Goal: Task Accomplishment & Management: Manage account settings

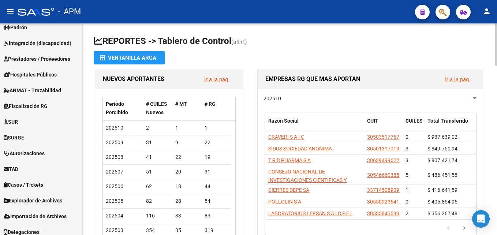
scroll to position [310, 0]
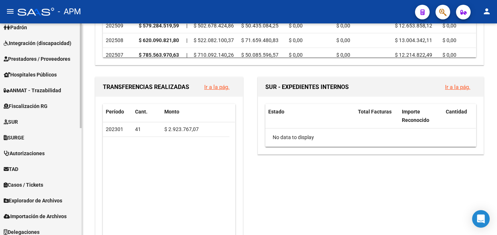
click at [54, 55] on span "Prestadores / Proveedores" at bounding box center [37, 59] width 67 height 8
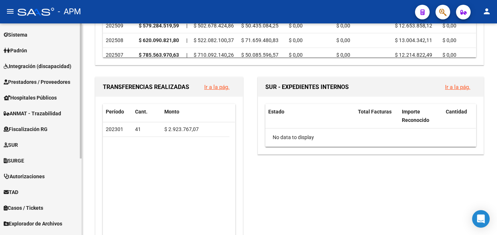
scroll to position [65, 0]
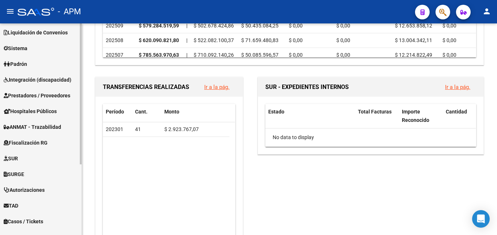
click at [44, 96] on span "Prestadores / Proveedores" at bounding box center [37, 96] width 67 height 8
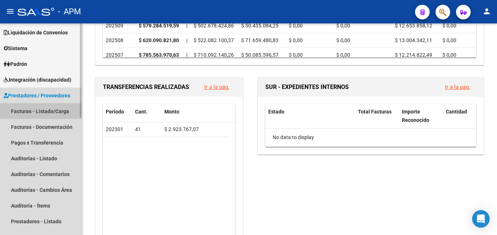
click at [49, 109] on link "Facturas - Listado/Carga" at bounding box center [41, 111] width 82 height 16
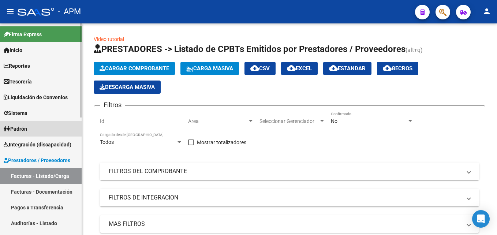
click at [49, 126] on link "Padrón" at bounding box center [41, 129] width 82 height 16
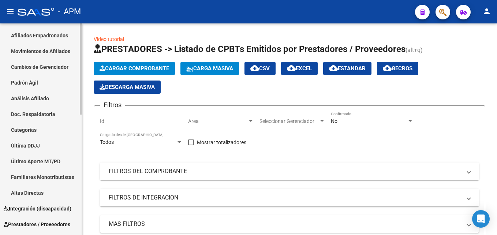
scroll to position [110, 0]
click at [62, 48] on link "Movimientos de Afiliados" at bounding box center [41, 50] width 82 height 16
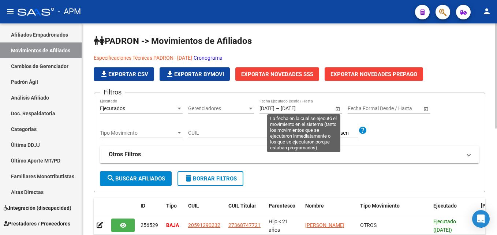
click at [338, 108] on span "Open calendar" at bounding box center [338, 109] width 18 height 18
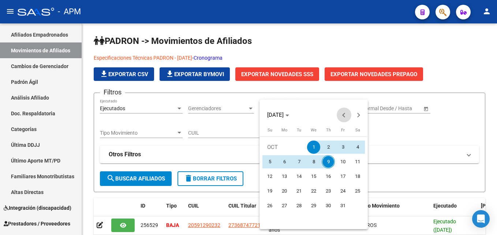
click at [343, 113] on button "Previous month" at bounding box center [344, 115] width 15 height 15
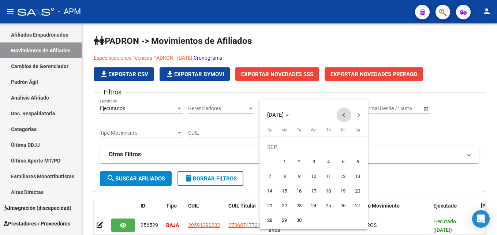
click at [343, 113] on button "Previous month" at bounding box center [344, 115] width 15 height 15
click at [341, 146] on span "1" at bounding box center [342, 147] width 13 height 13
type input "[DATE]"
click at [358, 118] on button "Next month" at bounding box center [358, 115] width 15 height 15
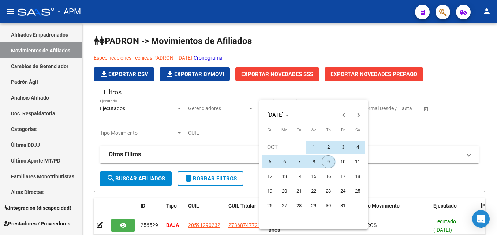
click at [328, 160] on span "9" at bounding box center [328, 161] width 13 height 13
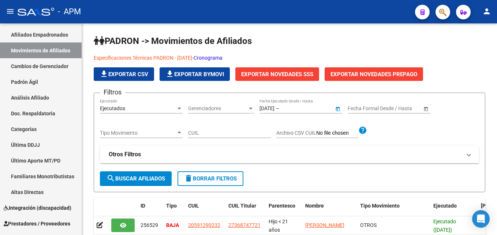
type input "[DATE]"
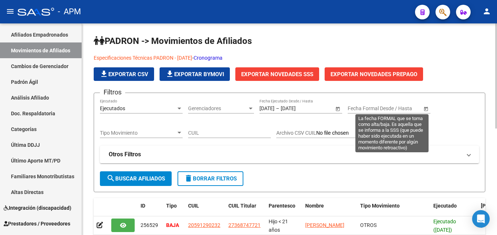
click at [423, 111] on span "Open calendar" at bounding box center [426, 109] width 18 height 18
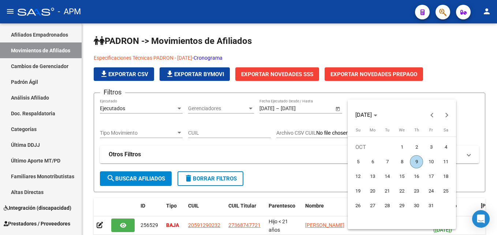
click at [400, 145] on span "1" at bounding box center [401, 147] width 13 height 13
type input "[DATE]"
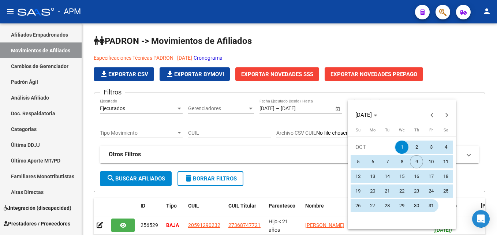
click at [427, 204] on span "31" at bounding box center [431, 205] width 13 height 13
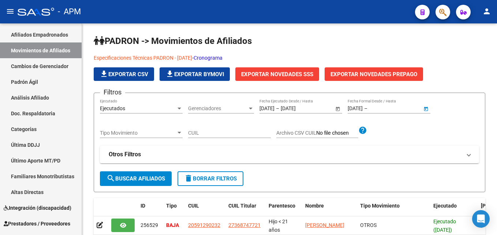
type input "[DATE]"
click at [161, 177] on span "search Buscar Afiliados" at bounding box center [136, 178] width 59 height 7
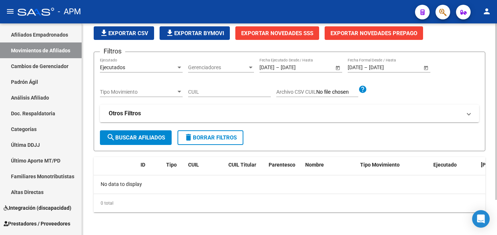
scroll to position [42, 0]
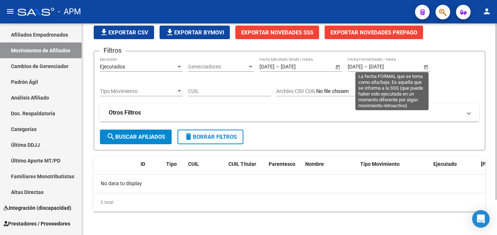
click at [426, 65] on span "Open calendar" at bounding box center [426, 67] width 18 height 18
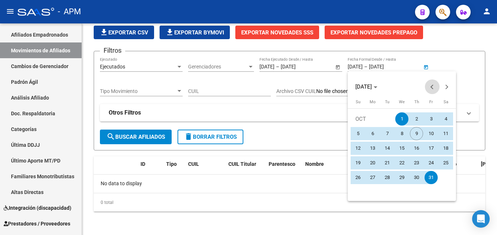
click at [433, 90] on span "Previous month" at bounding box center [432, 86] width 15 height 15
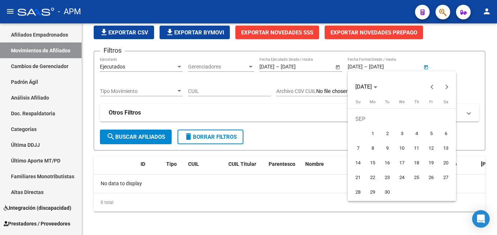
drag, startPoint x: 371, startPoint y: 132, endPoint x: 358, endPoint y: 165, distance: 36.2
click at [371, 133] on span "1" at bounding box center [372, 133] width 13 height 13
type input "[DATE]"
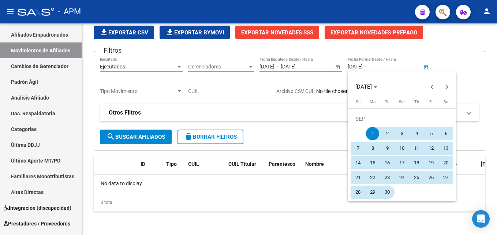
click at [386, 191] on span "30" at bounding box center [387, 192] width 13 height 13
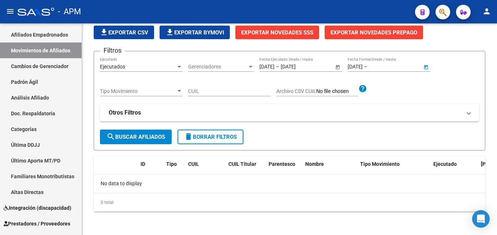
type input "[DATE]"
click at [152, 137] on span "search Buscar Afiliados" at bounding box center [136, 137] width 59 height 7
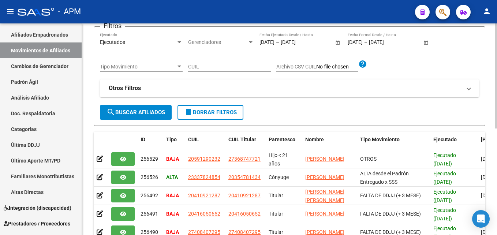
scroll to position [0, 0]
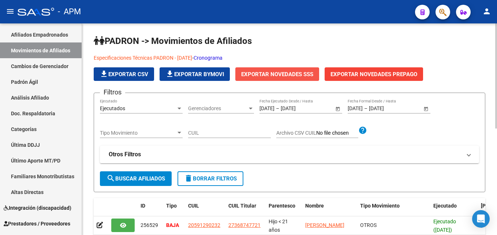
click at [286, 73] on span "Exportar Novedades SSS" at bounding box center [277, 74] width 72 height 7
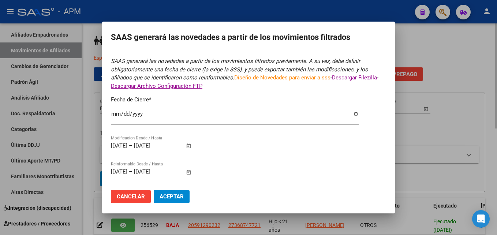
type input "[DATE]"
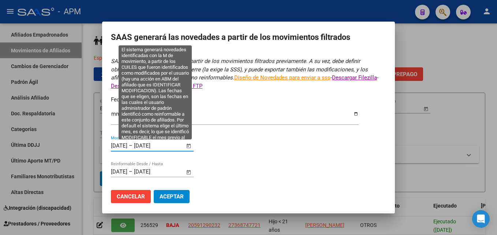
click at [112, 147] on input "[DATE]" at bounding box center [119, 145] width 16 height 7
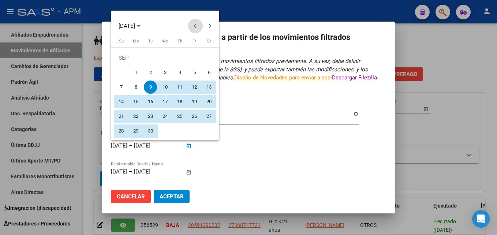
click at [194, 26] on button "Previous month" at bounding box center [195, 26] width 15 height 15
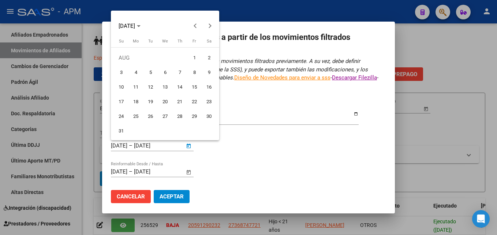
click at [193, 59] on span "1" at bounding box center [194, 57] width 13 height 13
type input "[DATE]"
click at [208, 25] on button "Next month" at bounding box center [210, 26] width 15 height 15
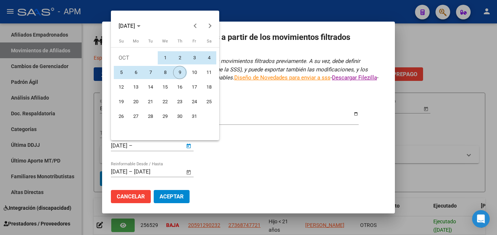
click at [181, 72] on span "9" at bounding box center [179, 72] width 13 height 13
type input "[DATE]"
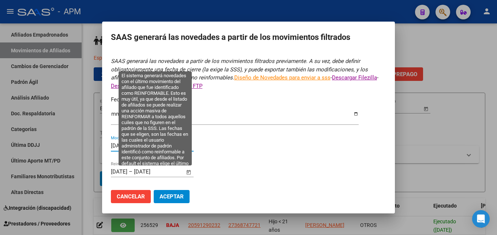
click at [187, 171] on span "Open calendar" at bounding box center [189, 172] width 18 height 18
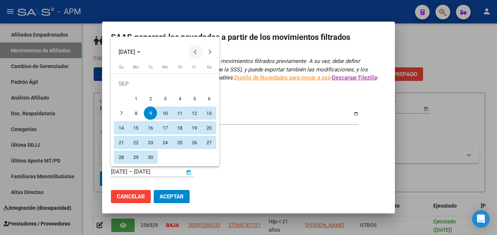
click at [195, 51] on button "Previous month" at bounding box center [195, 52] width 15 height 15
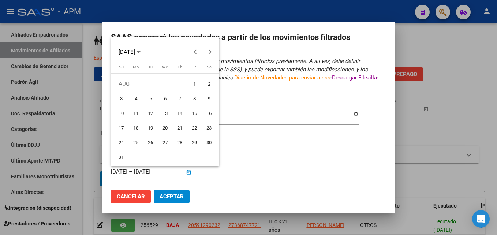
click at [194, 82] on span "1" at bounding box center [194, 83] width 13 height 13
type input "[DATE]"
click at [211, 52] on button "Next month" at bounding box center [210, 52] width 15 height 15
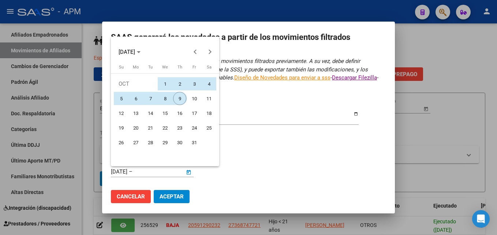
click at [182, 97] on span "9" at bounding box center [179, 98] width 13 height 13
type input "[DATE]"
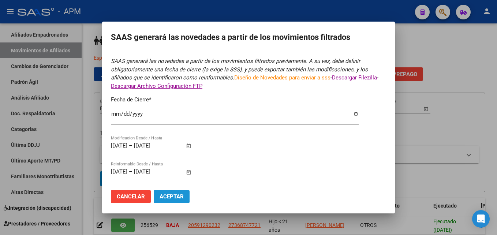
click at [173, 197] on span "Aceptar" at bounding box center [172, 196] width 24 height 7
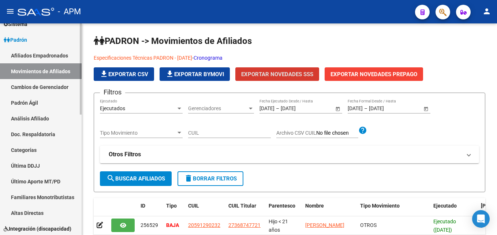
scroll to position [73, 0]
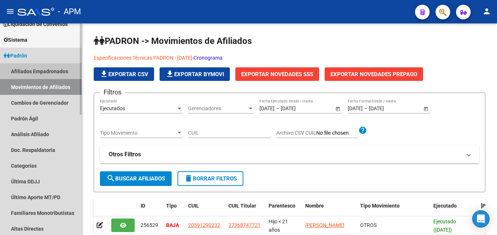
click at [57, 70] on link "Afiliados Empadronados" at bounding box center [41, 71] width 82 height 16
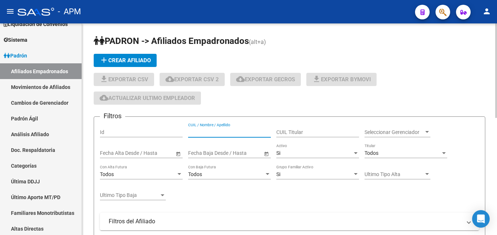
paste input "23337824854"
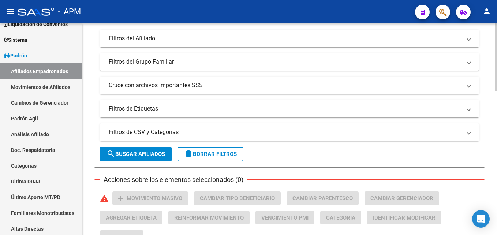
scroll to position [256, 0]
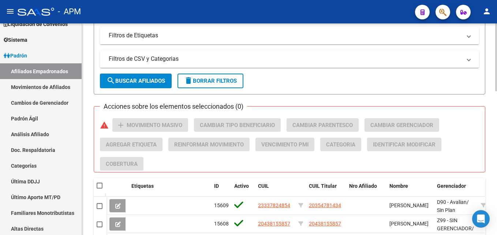
type input "23337824854"
click at [148, 81] on span "search Buscar Afiliados" at bounding box center [136, 81] width 59 height 7
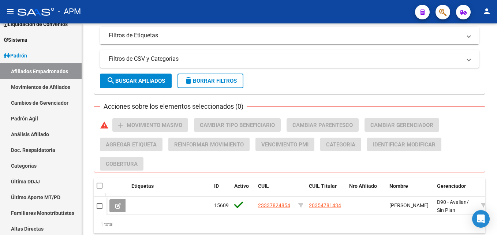
click at [116, 204] on icon at bounding box center [117, 205] width 5 height 5
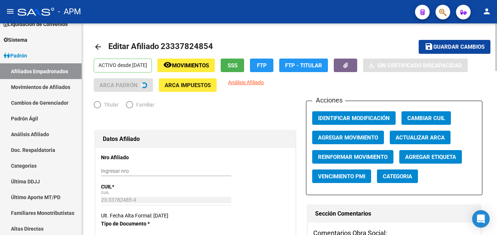
radio input "true"
type input "30-61286533-3"
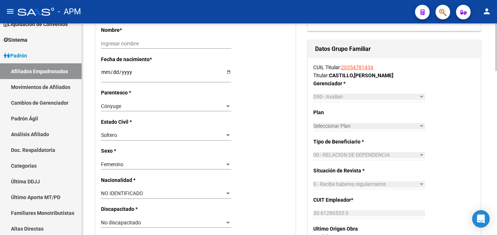
scroll to position [293, 0]
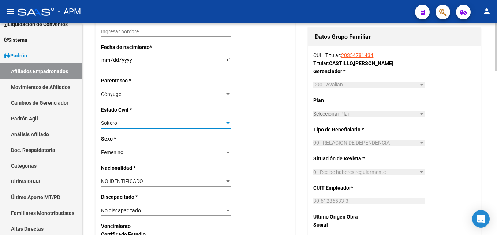
click at [224, 122] on div "Soltero" at bounding box center [163, 123] width 124 height 6
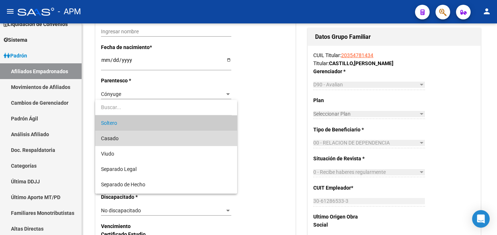
click at [171, 136] on span "Casado" at bounding box center [166, 138] width 130 height 15
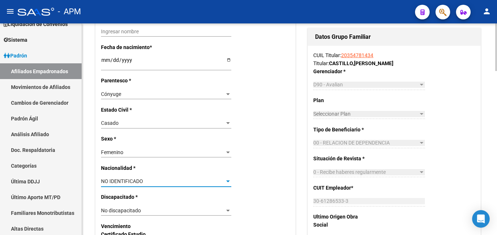
click at [228, 182] on div at bounding box center [228, 182] width 4 height 2
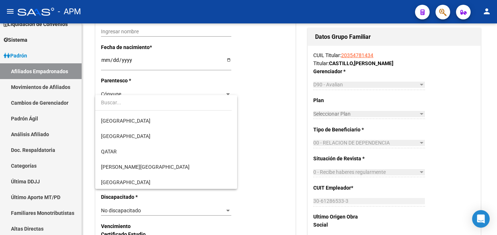
scroll to position [1681, 0]
click at [230, 109] on input "dropdown search" at bounding box center [163, 102] width 137 height 15
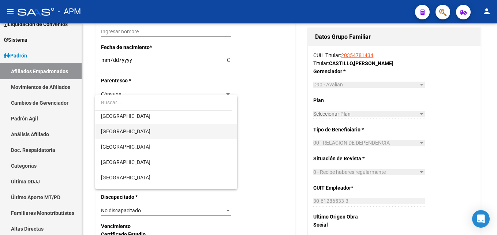
click at [132, 132] on span "[GEOGRAPHIC_DATA]" at bounding box center [166, 131] width 130 height 15
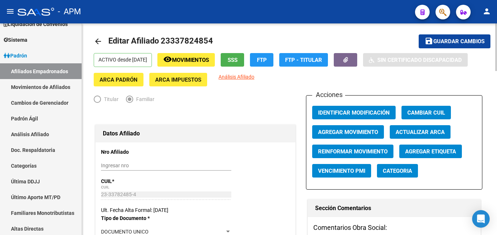
scroll to position [0, 0]
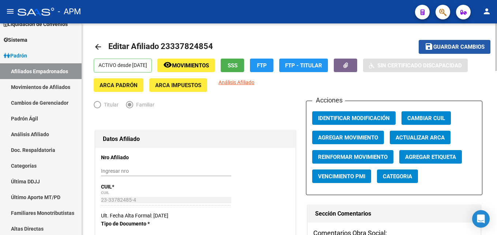
click at [470, 42] on button "save Guardar cambios" at bounding box center [455, 47] width 72 height 14
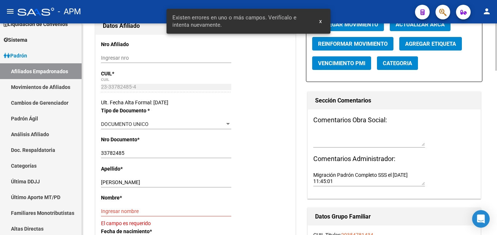
scroll to position [183, 0]
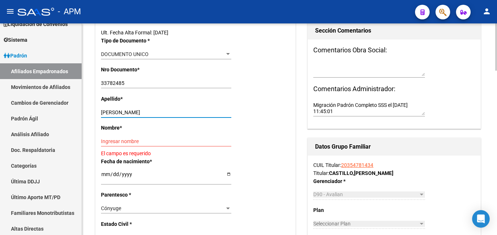
drag, startPoint x: 127, startPoint y: 111, endPoint x: 167, endPoint y: 112, distance: 40.3
click at [167, 112] on input "[PERSON_NAME]" at bounding box center [166, 112] width 130 height 6
type input "QUINTANA"
paste input "[PERSON_NAME]"
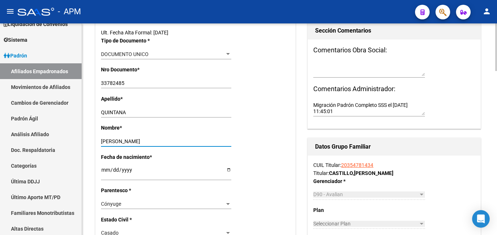
type input "[PERSON_NAME]"
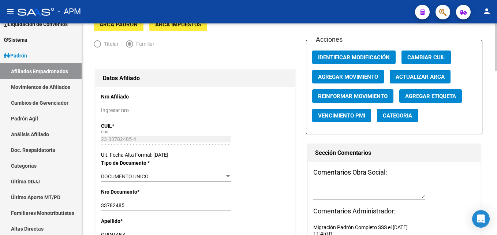
scroll to position [0, 0]
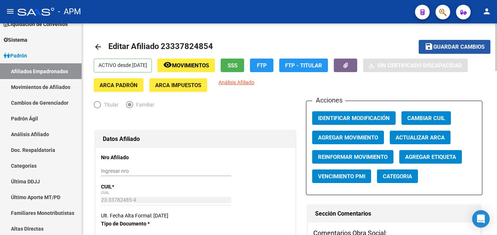
click at [441, 47] on span "Guardar cambios" at bounding box center [458, 47] width 51 height 7
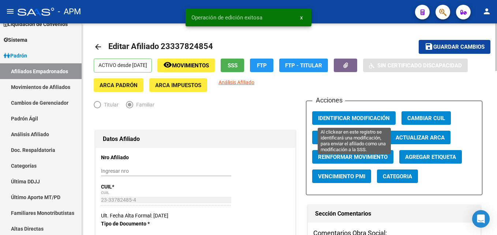
click at [352, 116] on span "Identificar Modificación" at bounding box center [354, 118] width 72 height 7
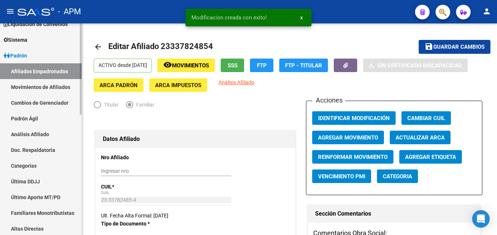
click at [42, 86] on link "Movimientos de Afiliados" at bounding box center [41, 87] width 82 height 16
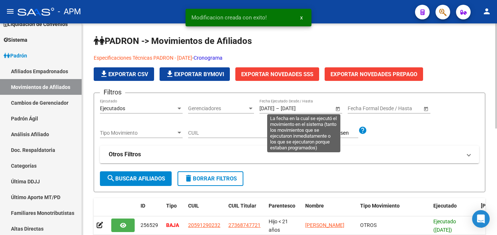
click at [338, 109] on span "Open calendar" at bounding box center [338, 109] width 18 height 18
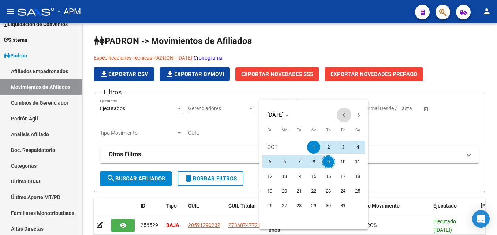
click at [342, 114] on span "Previous month" at bounding box center [344, 115] width 15 height 15
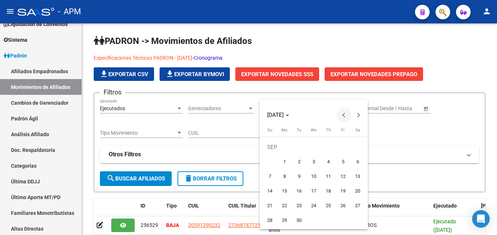
click at [342, 114] on span "Previous month" at bounding box center [344, 115] width 15 height 15
click at [343, 143] on span "1" at bounding box center [342, 147] width 13 height 13
type input "[DATE]"
click at [357, 113] on button "Next month" at bounding box center [358, 115] width 15 height 15
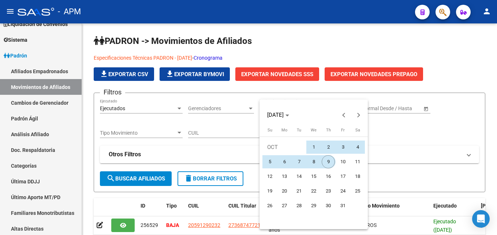
click at [329, 157] on span "9" at bounding box center [328, 161] width 13 height 13
type input "[DATE]"
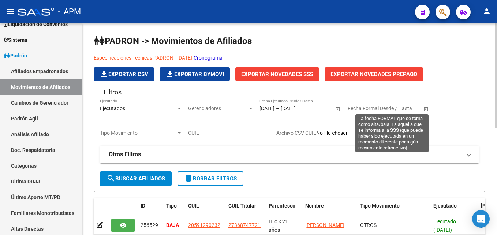
click at [427, 109] on span "Open calendar" at bounding box center [426, 109] width 18 height 18
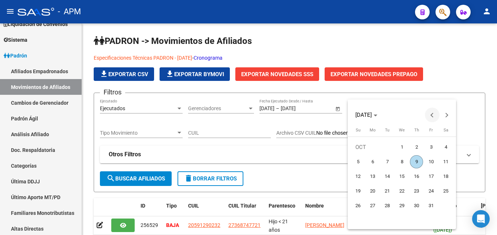
click at [429, 112] on span "Previous month" at bounding box center [432, 115] width 15 height 15
click at [372, 159] on span "1" at bounding box center [372, 161] width 13 height 13
type input "[DATE]"
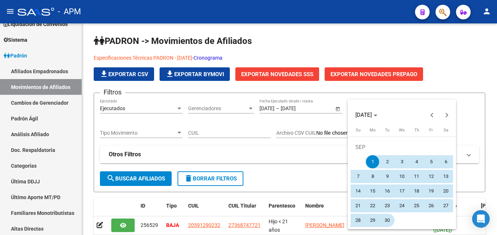
click at [387, 219] on span "30" at bounding box center [387, 220] width 13 height 13
type input "[DATE]"
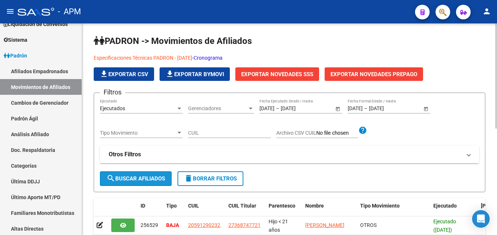
click at [150, 175] on button "search Buscar Afiliados" at bounding box center [136, 178] width 72 height 15
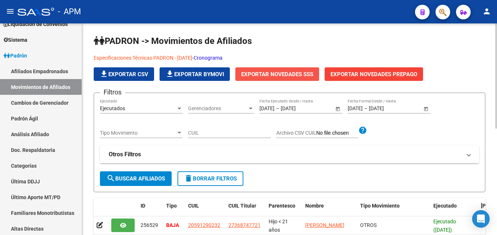
click at [301, 75] on span "Exportar Novedades SSS" at bounding box center [277, 74] width 72 height 7
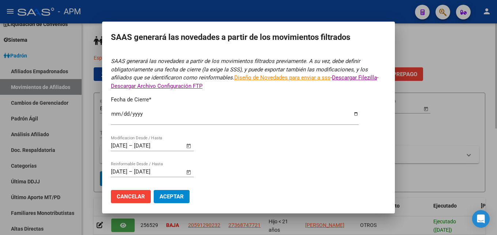
type input "[DATE]"
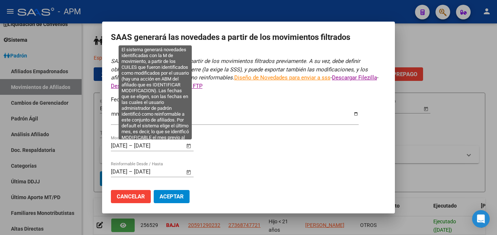
click at [189, 144] on span "Open calendar" at bounding box center [189, 146] width 18 height 18
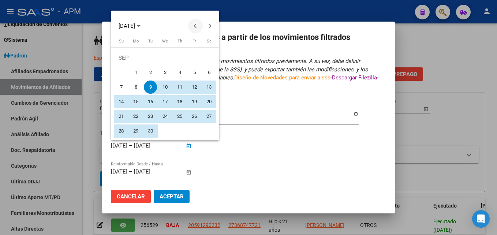
click at [195, 26] on button "Previous month" at bounding box center [195, 26] width 15 height 15
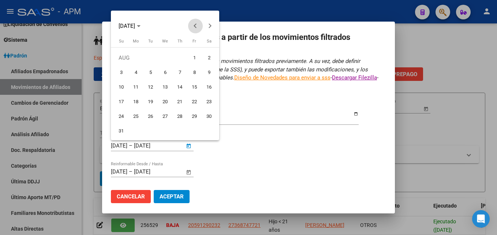
click at [195, 26] on button "Previous month" at bounding box center [195, 26] width 15 height 15
click at [211, 26] on button "Next month" at bounding box center [210, 26] width 15 height 15
click at [198, 56] on span "1" at bounding box center [194, 57] width 13 height 13
type input "[DATE]"
click at [211, 24] on span "Next month" at bounding box center [210, 26] width 15 height 15
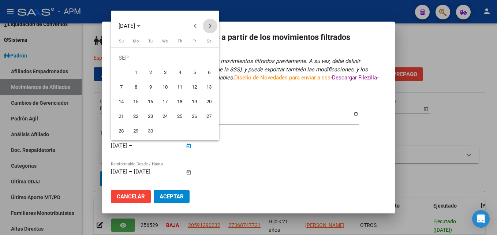
click at [211, 24] on span "Next month" at bounding box center [210, 26] width 15 height 15
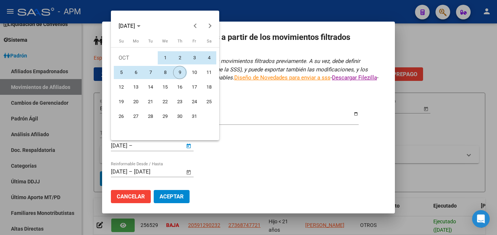
click at [182, 68] on span "9" at bounding box center [179, 72] width 13 height 13
type input "[DATE]"
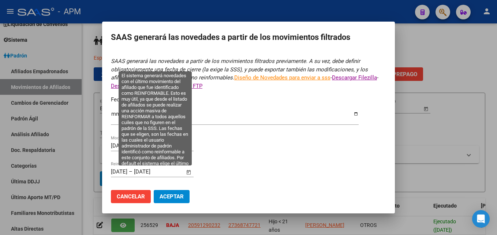
click at [187, 173] on span "Open calendar" at bounding box center [189, 172] width 18 height 18
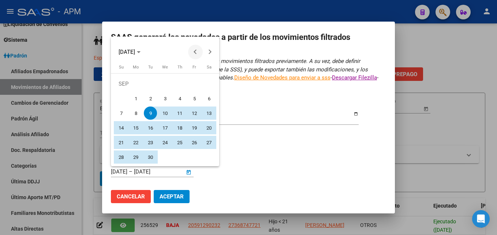
click at [198, 52] on button "Previous month" at bounding box center [195, 52] width 15 height 15
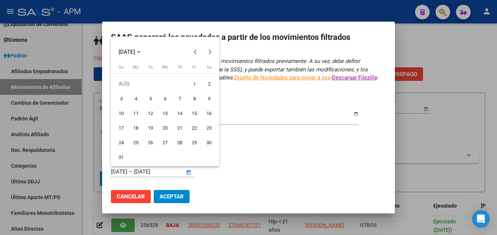
click at [195, 85] on span "1" at bounding box center [194, 83] width 13 height 13
type input "[DATE]"
click at [209, 49] on button "Next month" at bounding box center [210, 52] width 15 height 15
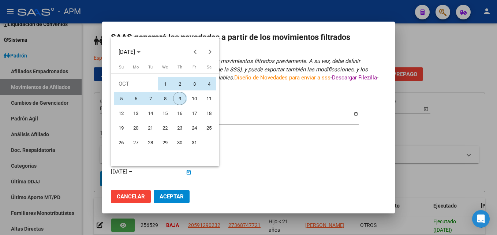
click at [179, 99] on span "9" at bounding box center [179, 98] width 13 height 13
type input "[DATE]"
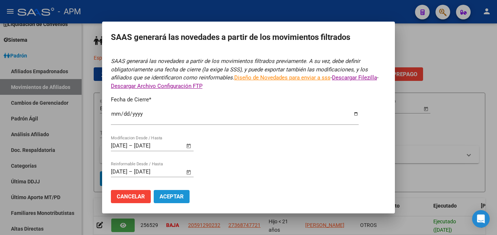
click at [169, 198] on span "Aceptar" at bounding box center [172, 196] width 24 height 7
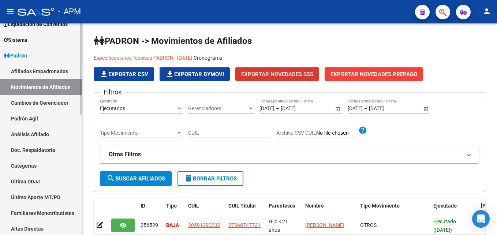
click at [44, 71] on link "Afiliados Empadronados" at bounding box center [41, 71] width 82 height 16
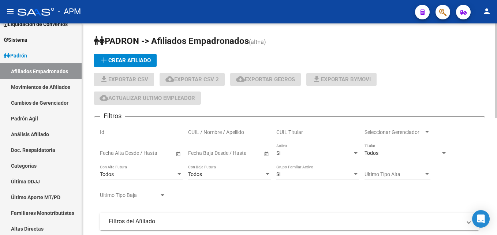
click at [224, 133] on input "CUIL / Nombre / Apellido" at bounding box center [229, 132] width 83 height 6
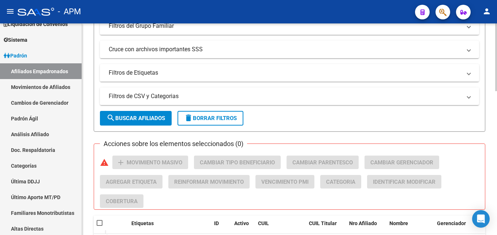
scroll to position [220, 0]
type input "20304789957"
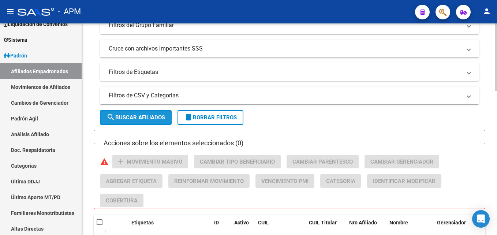
click at [164, 117] on span "search Buscar Afiliados" at bounding box center [136, 117] width 59 height 7
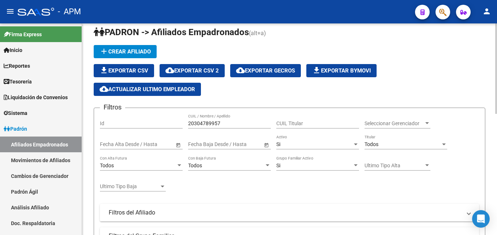
scroll to position [0, 0]
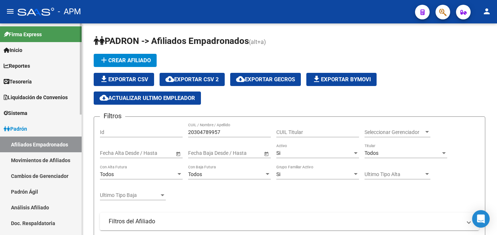
click at [36, 64] on link "Reportes" at bounding box center [41, 66] width 82 height 16
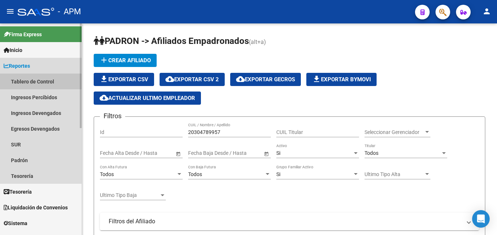
click at [39, 83] on link "Tablero de Control" at bounding box center [41, 82] width 82 height 16
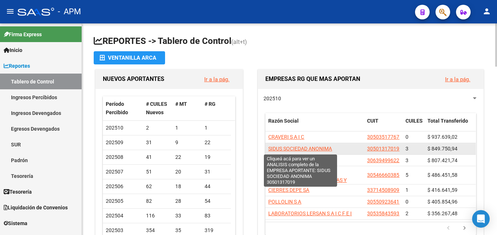
click at [330, 149] on span "SIDUS SOCIEDAD ANONIMA" at bounding box center [300, 149] width 64 height 6
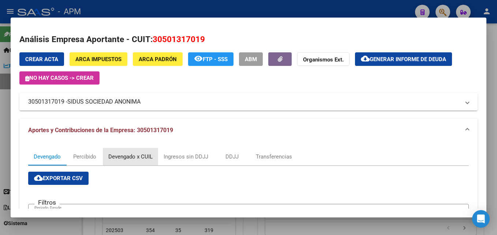
click at [141, 158] on div "Devengado x CUIL" at bounding box center [130, 157] width 44 height 8
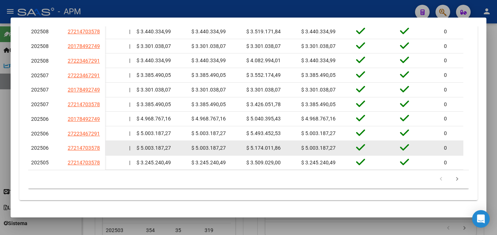
scroll to position [316, 0]
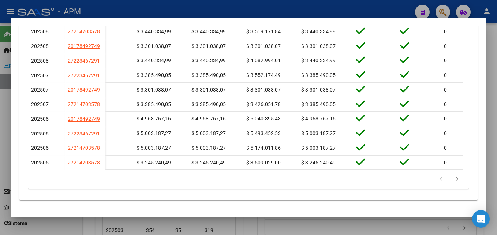
click at [397, 226] on div at bounding box center [248, 117] width 497 height 235
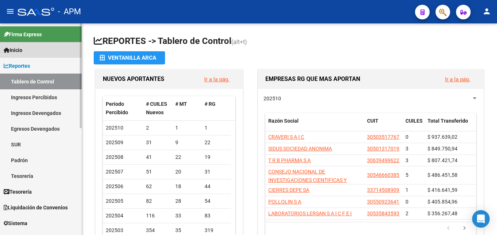
click at [47, 48] on link "Inicio" at bounding box center [41, 50] width 82 height 16
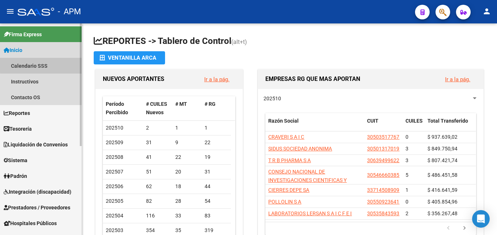
click at [44, 65] on link "Calendario SSS" at bounding box center [41, 66] width 82 height 16
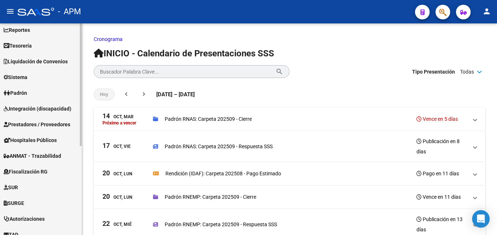
scroll to position [110, 0]
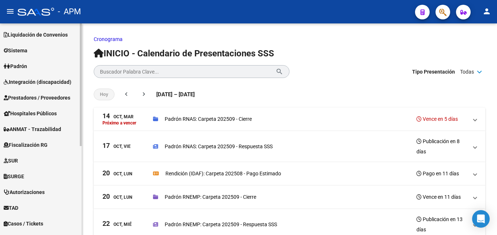
click at [49, 64] on link "Padrón" at bounding box center [41, 66] width 82 height 16
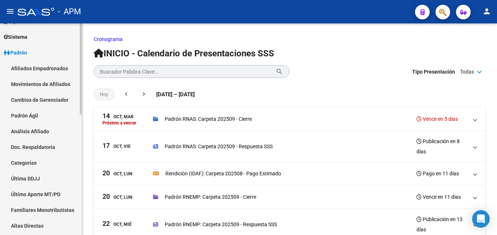
scroll to position [63, 0]
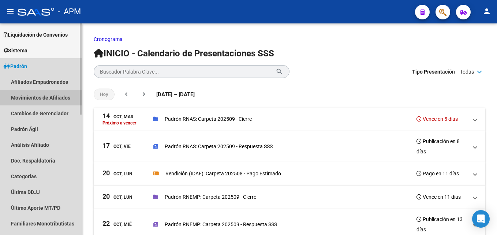
click at [53, 97] on link "Movimientos de Afiliados" at bounding box center [41, 98] width 82 height 16
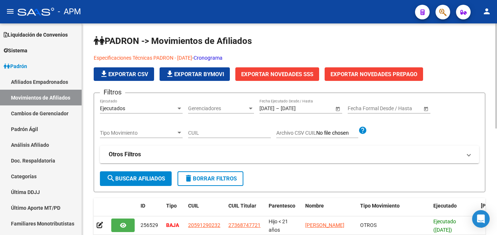
click at [223, 57] on link "Cronograma" at bounding box center [208, 58] width 29 height 6
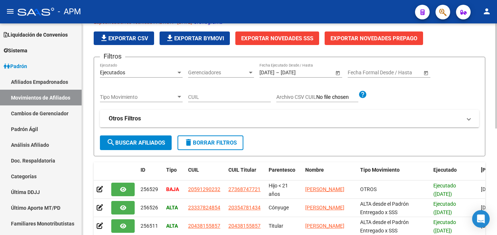
scroll to position [215, 0]
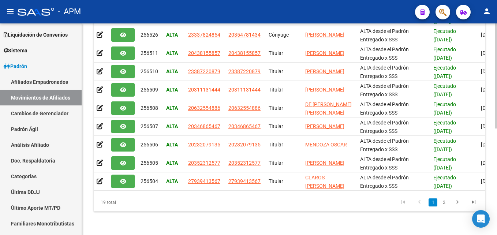
click at [336, 229] on div "PADRON -> Movimientos de Afiliados Especificaciones Técnicas PADRON - [DATE] - …" at bounding box center [289, 25] width 415 height 420
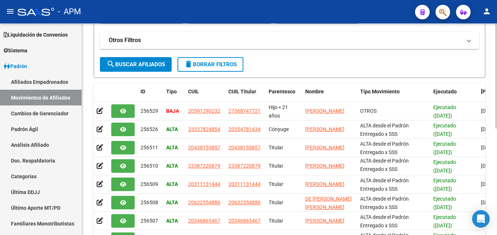
scroll to position [32, 0]
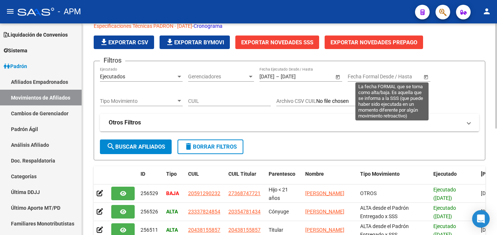
click at [427, 76] on span "Open calendar" at bounding box center [426, 77] width 18 height 18
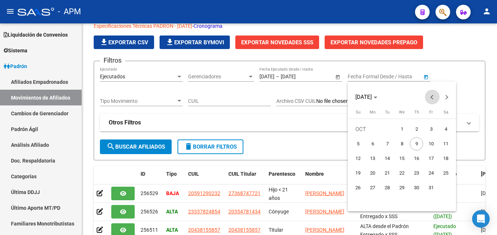
click at [432, 96] on button "Previous month" at bounding box center [432, 97] width 15 height 15
click at [373, 143] on span "1" at bounding box center [372, 143] width 13 height 13
type input "[DATE]"
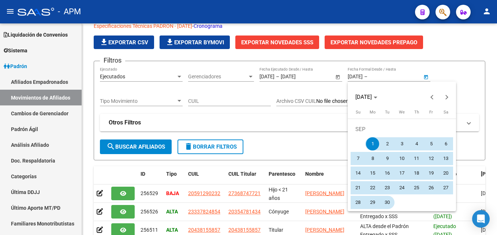
click at [386, 206] on span "30" at bounding box center [387, 202] width 13 height 13
type input "[DATE]"
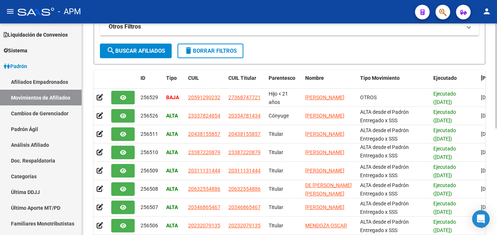
scroll to position [105, 0]
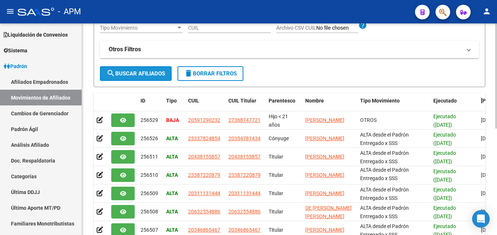
click at [148, 69] on button "search Buscar Afiliados" at bounding box center [136, 73] width 72 height 15
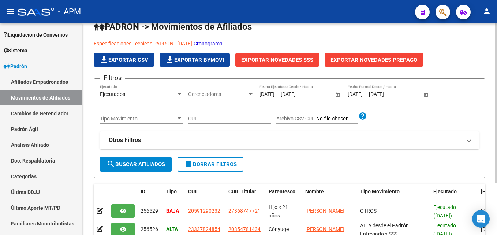
scroll to position [0, 0]
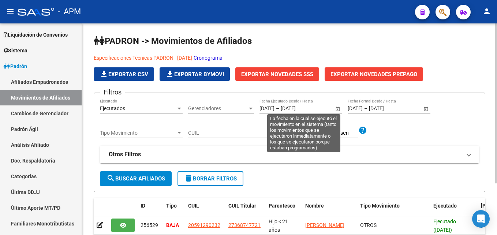
click at [336, 111] on span "Open calendar" at bounding box center [338, 109] width 18 height 18
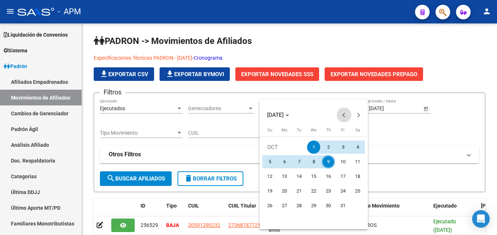
click at [343, 115] on button "Previous month" at bounding box center [344, 115] width 15 height 15
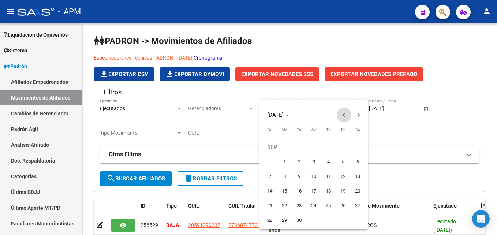
click at [343, 115] on button "Previous month" at bounding box center [344, 115] width 15 height 15
click at [339, 148] on span "1" at bounding box center [342, 147] width 13 height 13
type input "[DATE]"
click at [358, 117] on button "Next month" at bounding box center [358, 115] width 15 height 15
click at [357, 117] on button "Next month" at bounding box center [358, 115] width 15 height 15
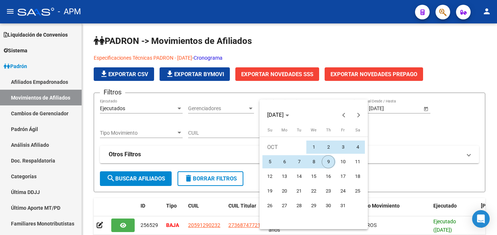
click at [324, 162] on span "9" at bounding box center [328, 161] width 13 height 13
type input "[DATE]"
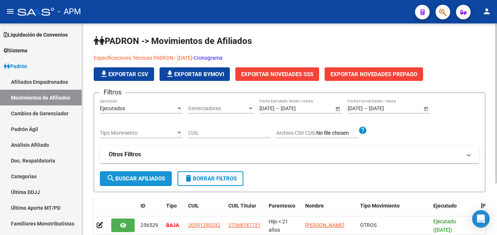
click at [157, 177] on span "search Buscar Afiliados" at bounding box center [136, 178] width 59 height 7
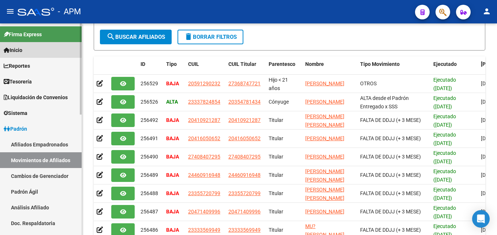
click at [44, 51] on link "Inicio" at bounding box center [41, 50] width 82 height 16
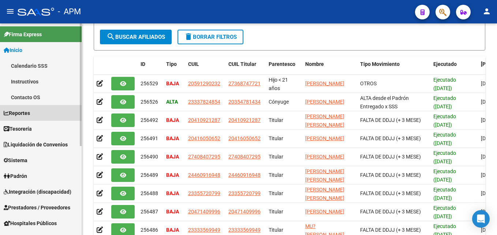
click at [46, 110] on link "Reportes" at bounding box center [41, 113] width 82 height 16
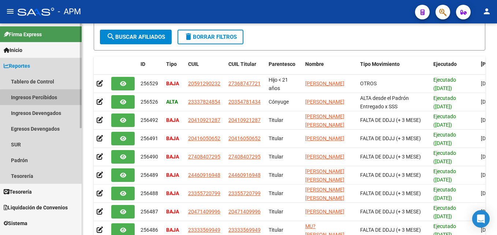
click at [51, 101] on link "Ingresos Percibidos" at bounding box center [41, 97] width 82 height 16
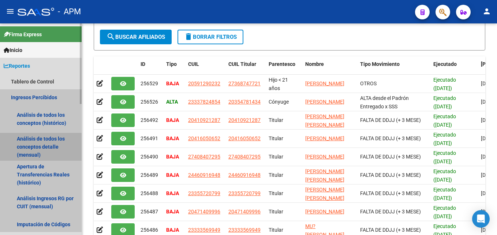
click at [39, 152] on link "Análisis de todos los conceptos detalle (mensual)" at bounding box center [41, 147] width 82 height 28
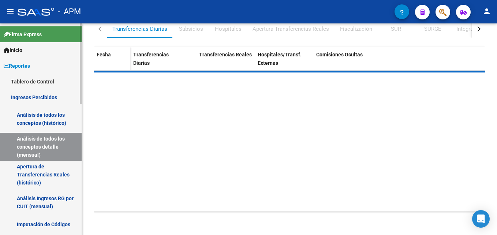
scroll to position [112, 0]
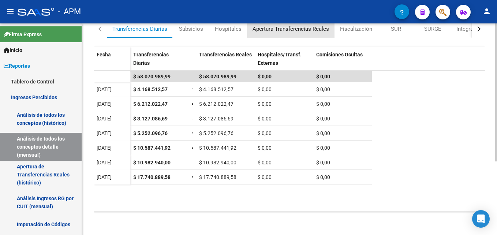
click at [311, 31] on div "Apertura Transferencias Reales" at bounding box center [291, 29] width 77 height 8
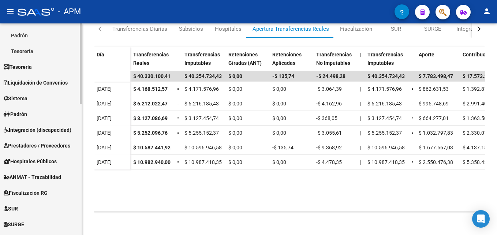
scroll to position [256, 0]
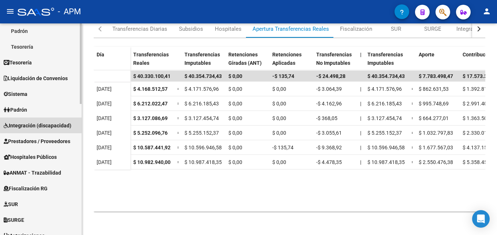
click at [49, 124] on span "Integración (discapacidad)" at bounding box center [38, 126] width 68 height 8
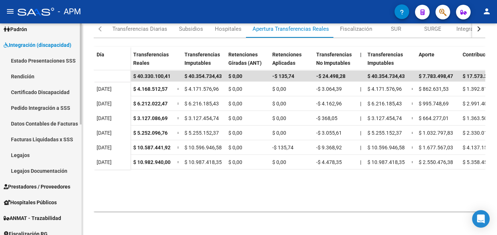
scroll to position [86, 0]
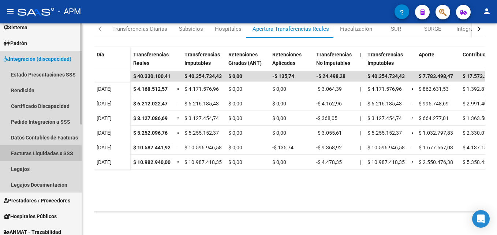
click at [56, 153] on link "Facturas Liquidadas x SSS" at bounding box center [41, 153] width 82 height 16
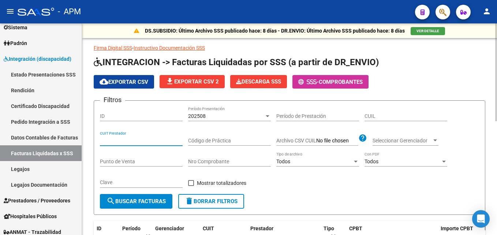
paste input "27-12799205-9"
type input "27-12799205-9"
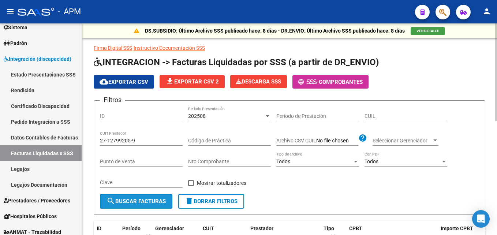
click at [136, 203] on span "search Buscar Facturas" at bounding box center [136, 201] width 59 height 7
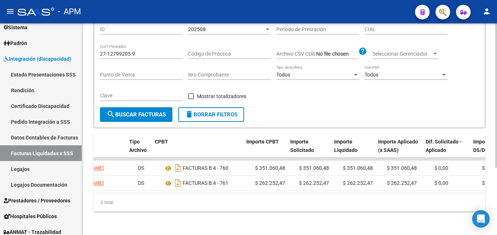
scroll to position [0, 205]
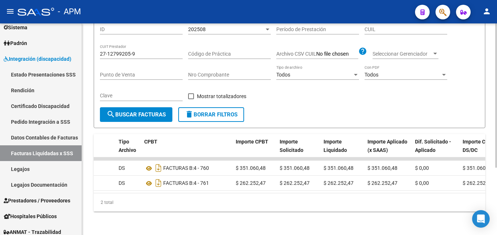
drag, startPoint x: 342, startPoint y: 187, endPoint x: 386, endPoint y: 185, distance: 44.3
click at [386, 185] on datatable-body "6149 202508 A01 - APM 27127992059 [PERSON_NAME] DS FACTURAS B: 4 - 760 $ 351.06…" at bounding box center [290, 175] width 392 height 36
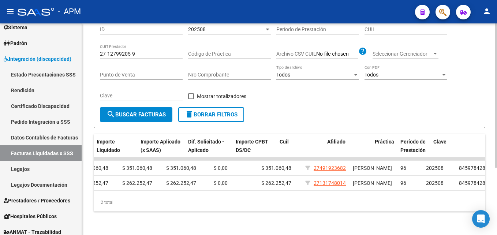
scroll to position [0, 432]
